Goal: Check status: Check status

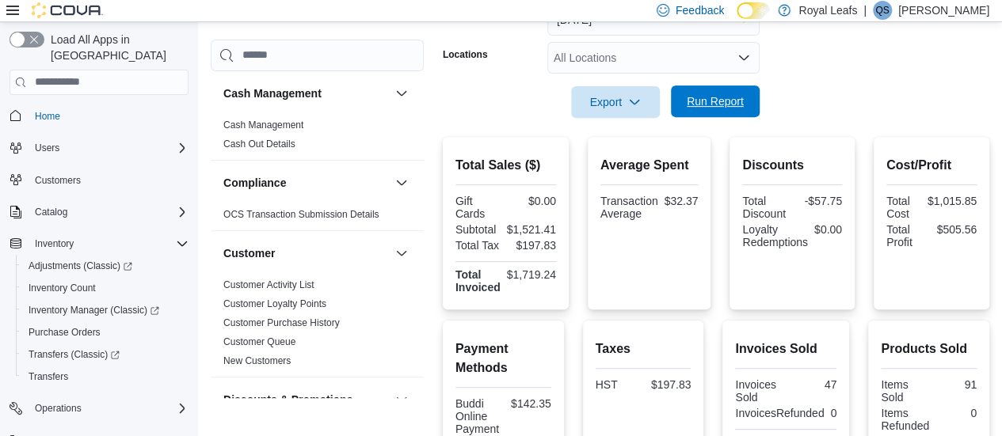
scroll to position [800, 0]
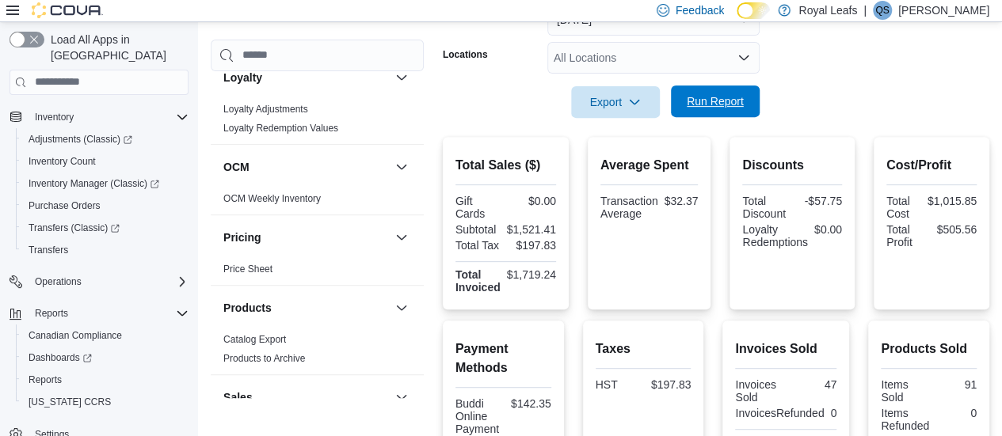
click at [706, 96] on span "Run Report" at bounding box center [714, 101] width 57 height 16
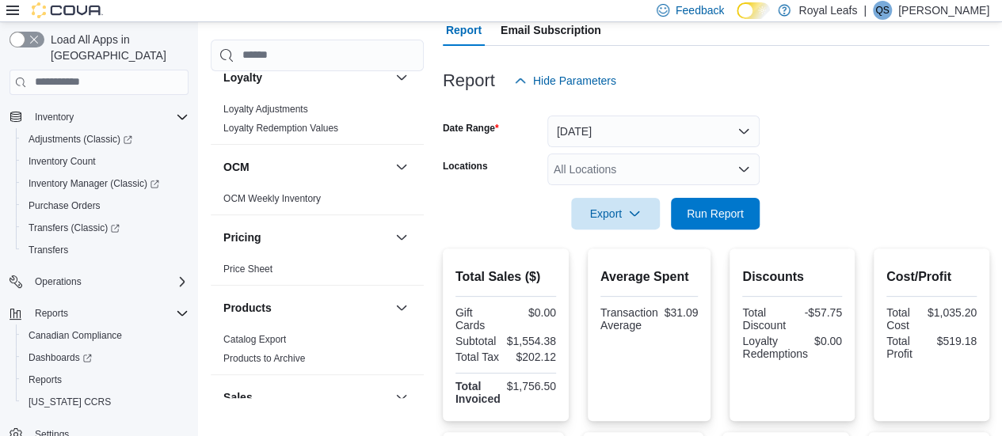
scroll to position [0, 0]
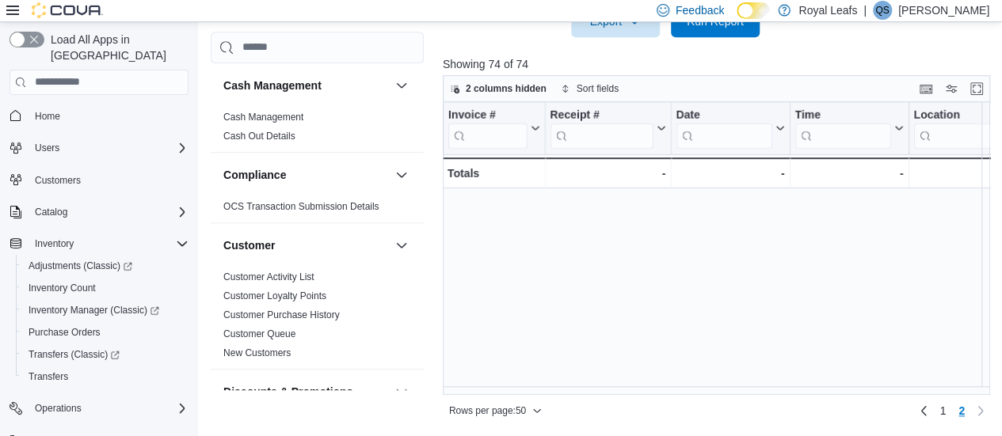
scroll to position [484, 0]
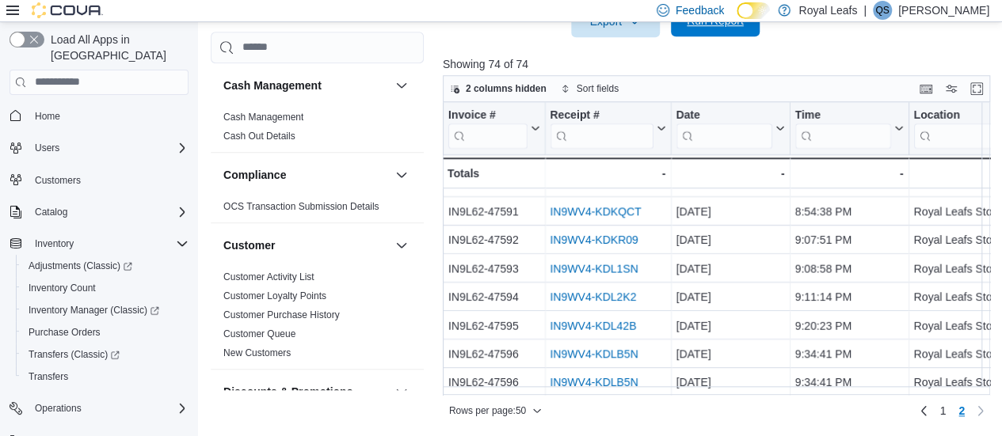
click at [715, 28] on span "Run Report" at bounding box center [715, 21] width 70 height 32
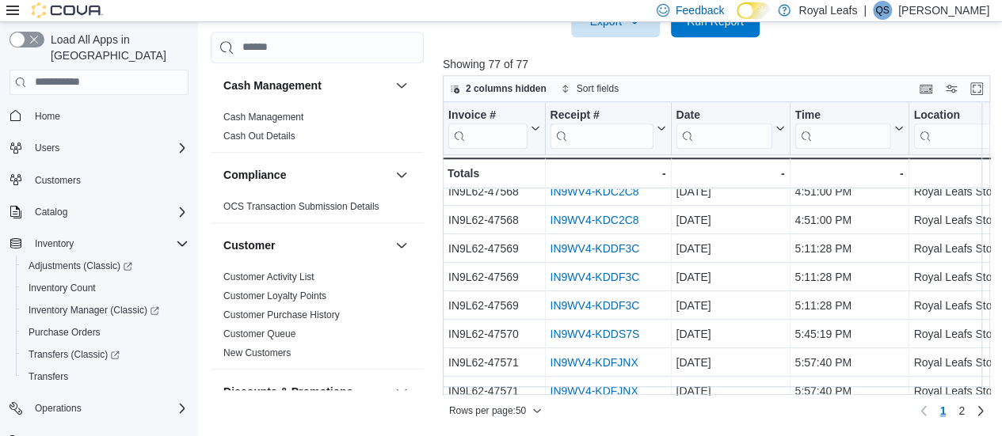
scroll to position [1192, 0]
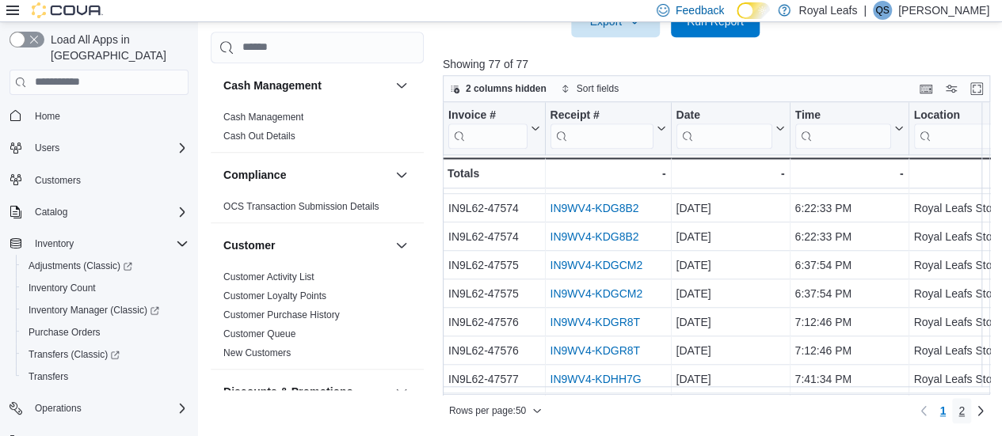
click at [964, 414] on span "2" at bounding box center [961, 411] width 6 height 16
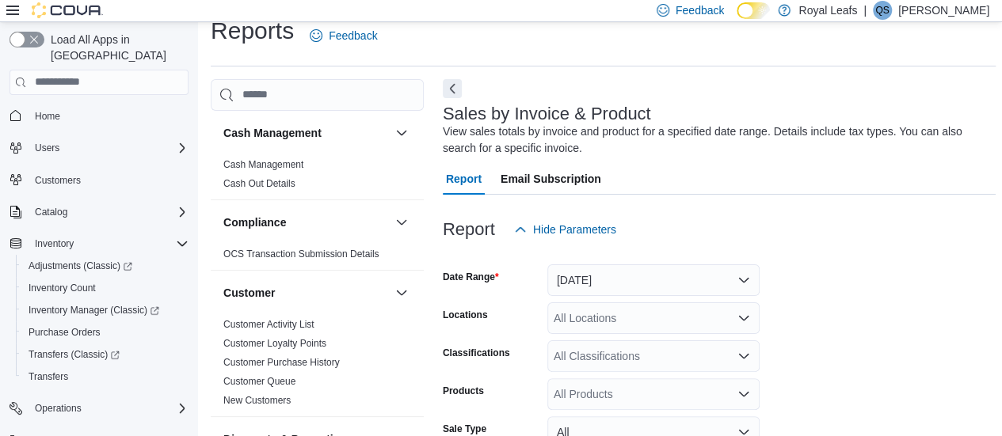
scroll to position [0, 0]
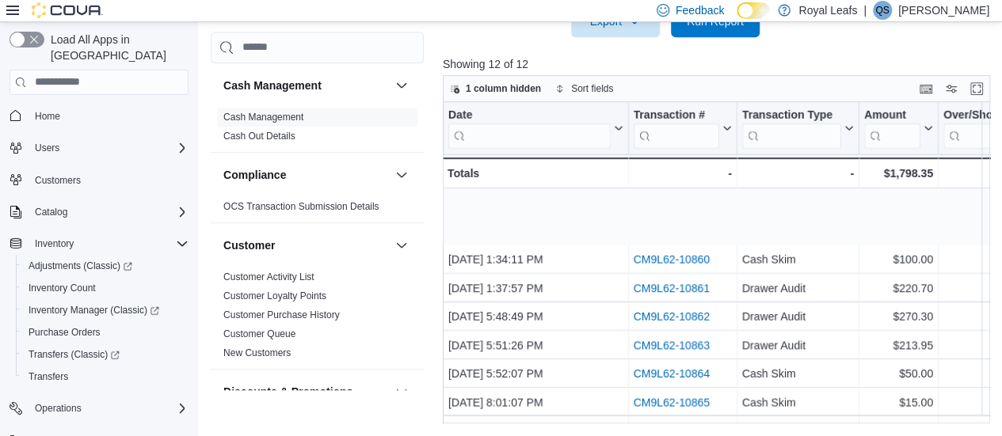
scroll to position [113, 0]
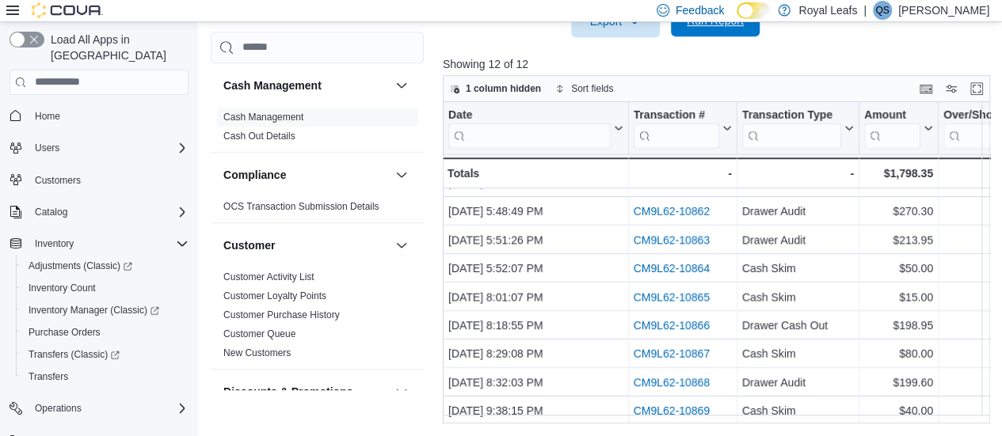
click at [724, 29] on span "Run Report" at bounding box center [715, 21] width 70 height 32
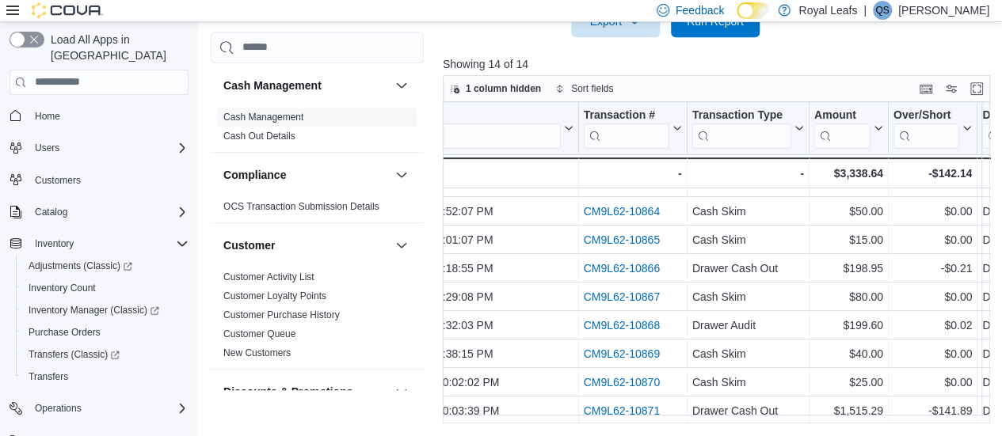
scroll to position [170, 0]
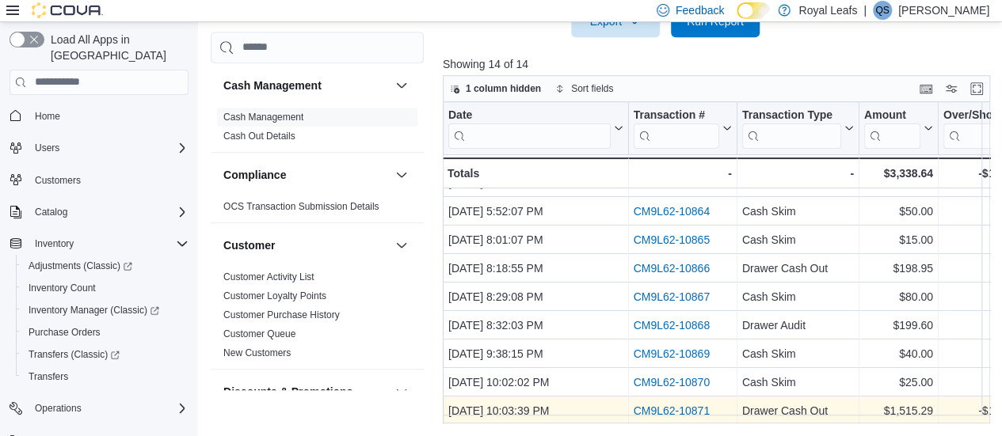
click at [662, 405] on link "CM9L62-10871" at bounding box center [671, 411] width 77 height 13
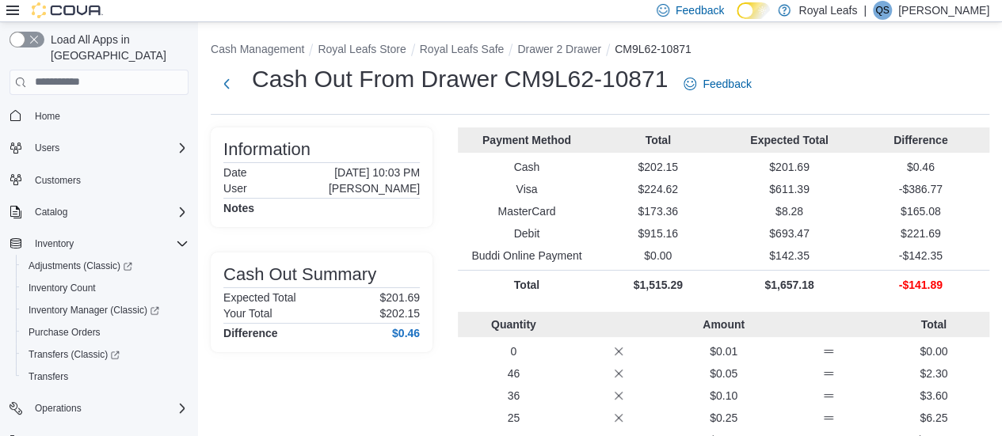
scroll to position [131, 0]
